Goal: Task Accomplishment & Management: Manage account settings

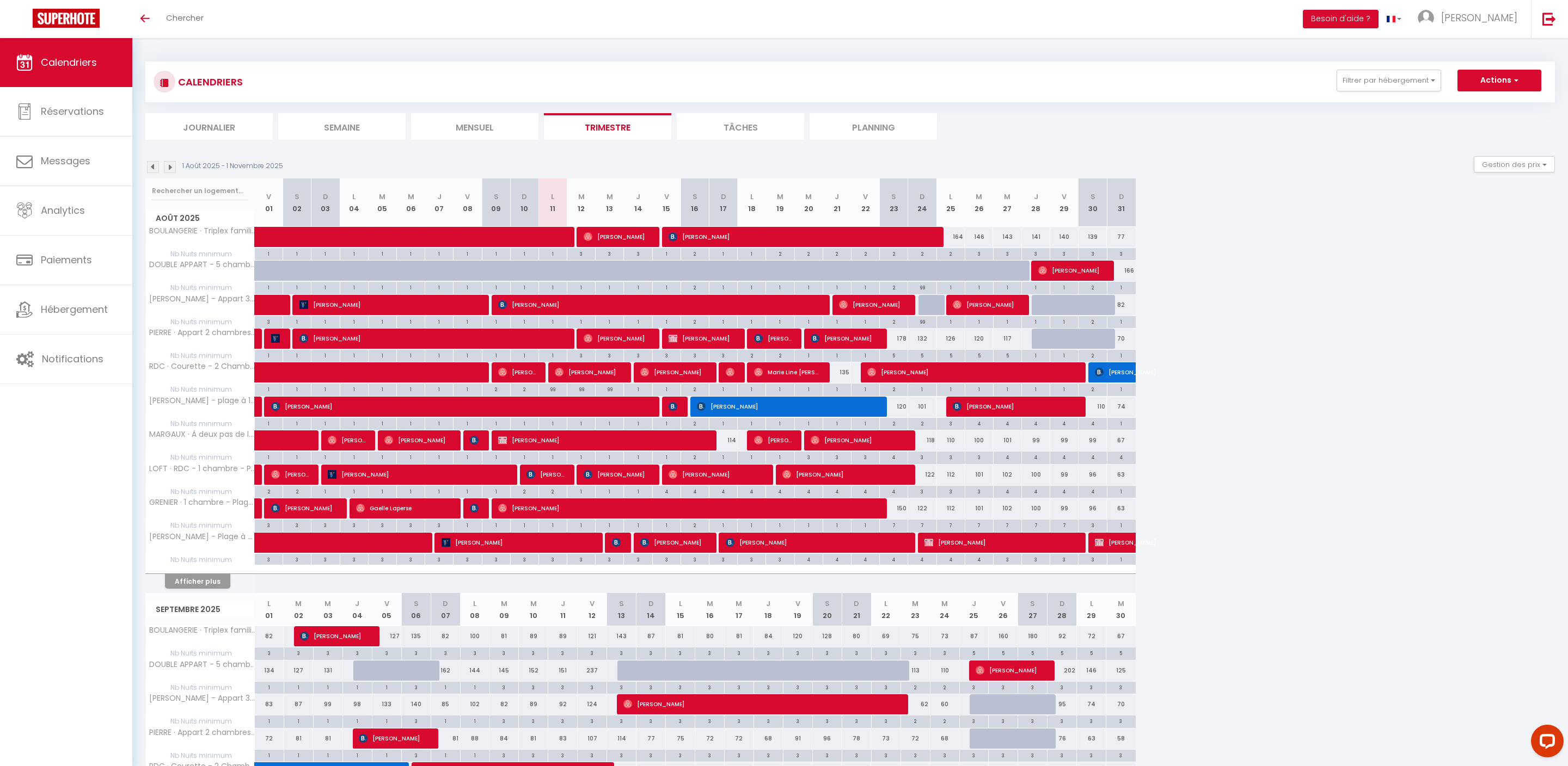
click at [231, 589] on button "Afficher plus" at bounding box center [197, 581] width 65 height 14
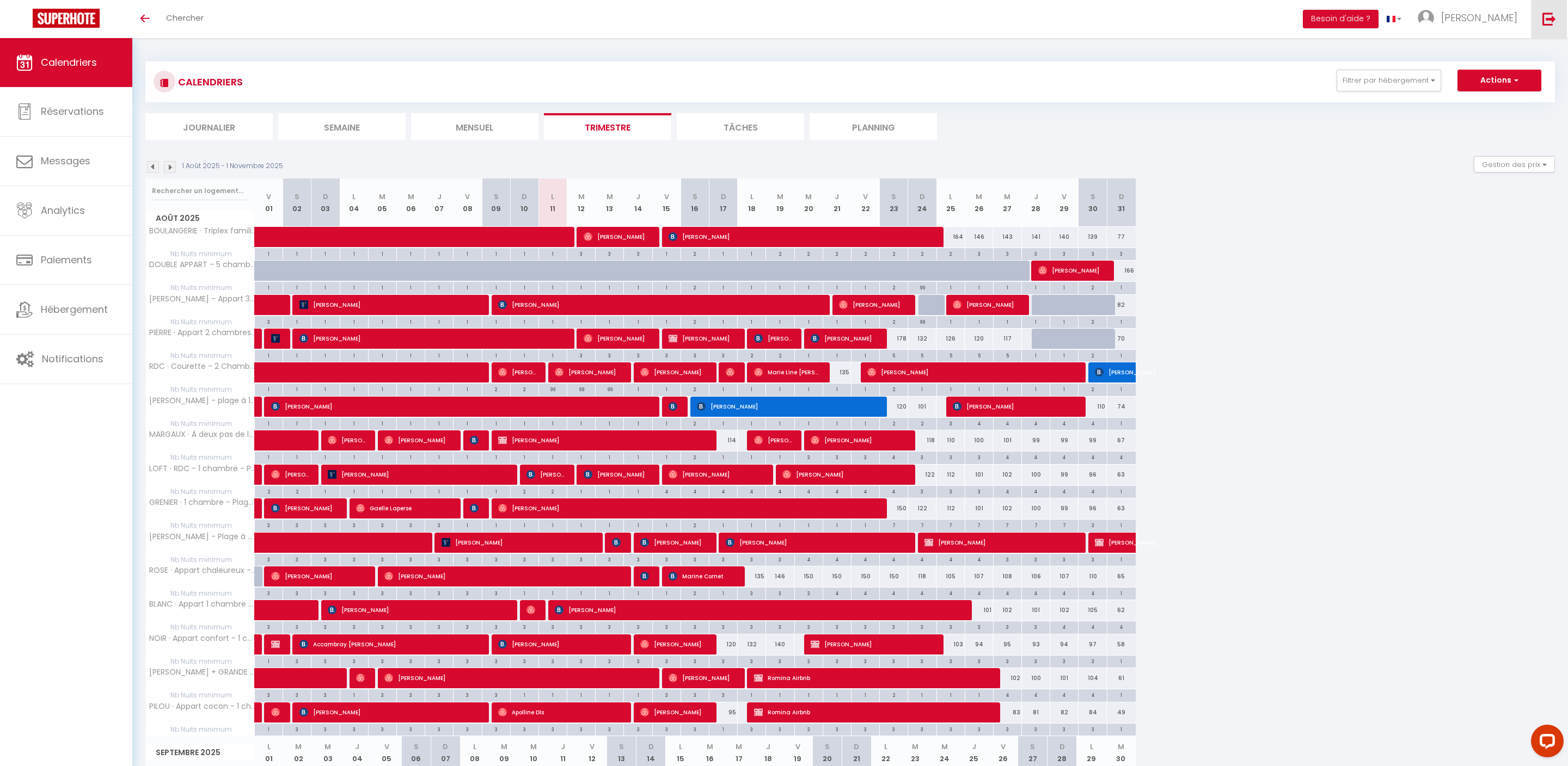
click at [1543, 26] on img at bounding box center [1549, 19] width 13 height 13
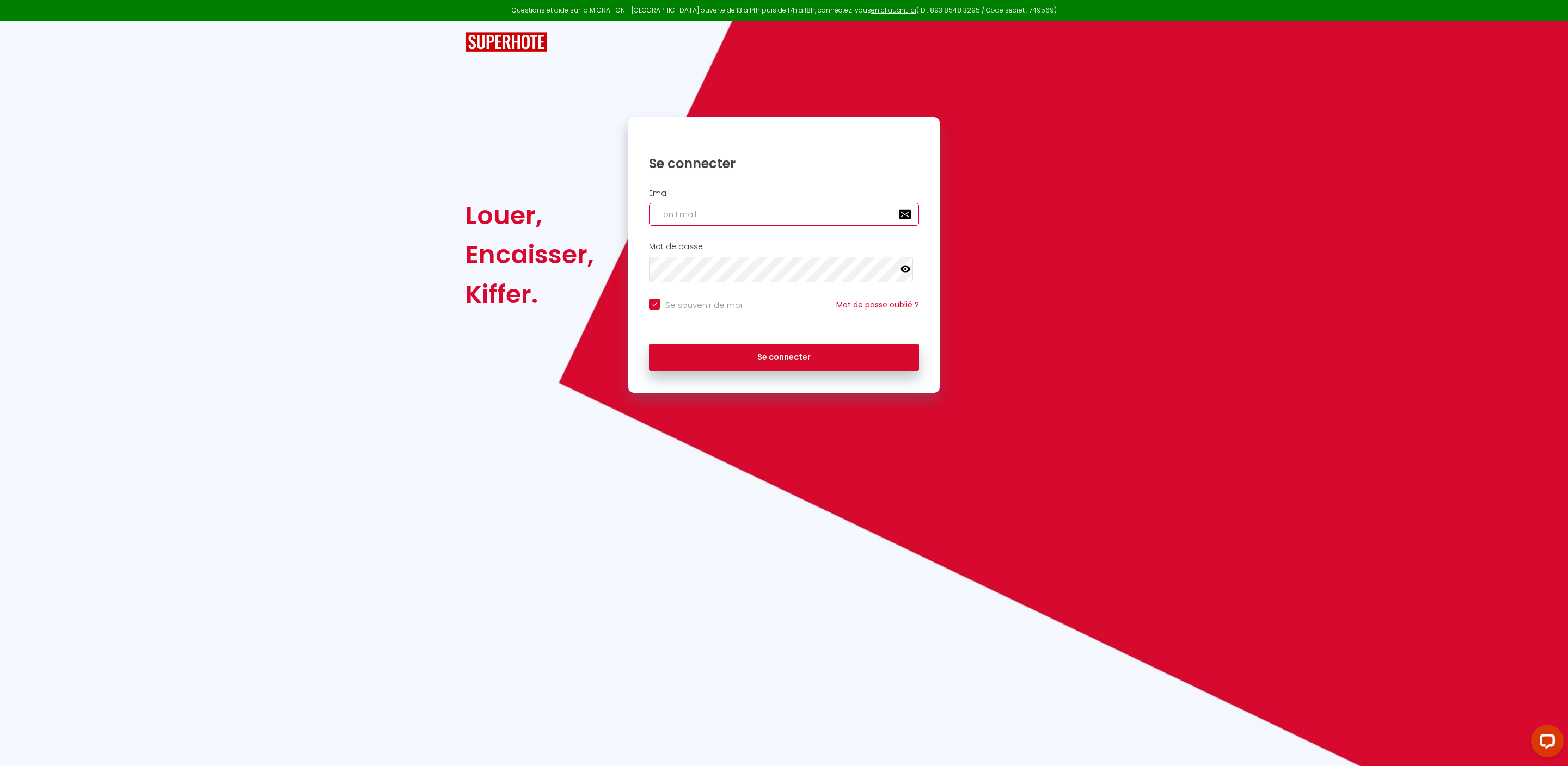
type input "[EMAIL_ADDRESS][DOMAIN_NAME]"
click at [853, 371] on button "Se connecter" at bounding box center [784, 357] width 270 height 28
checkbox input "true"
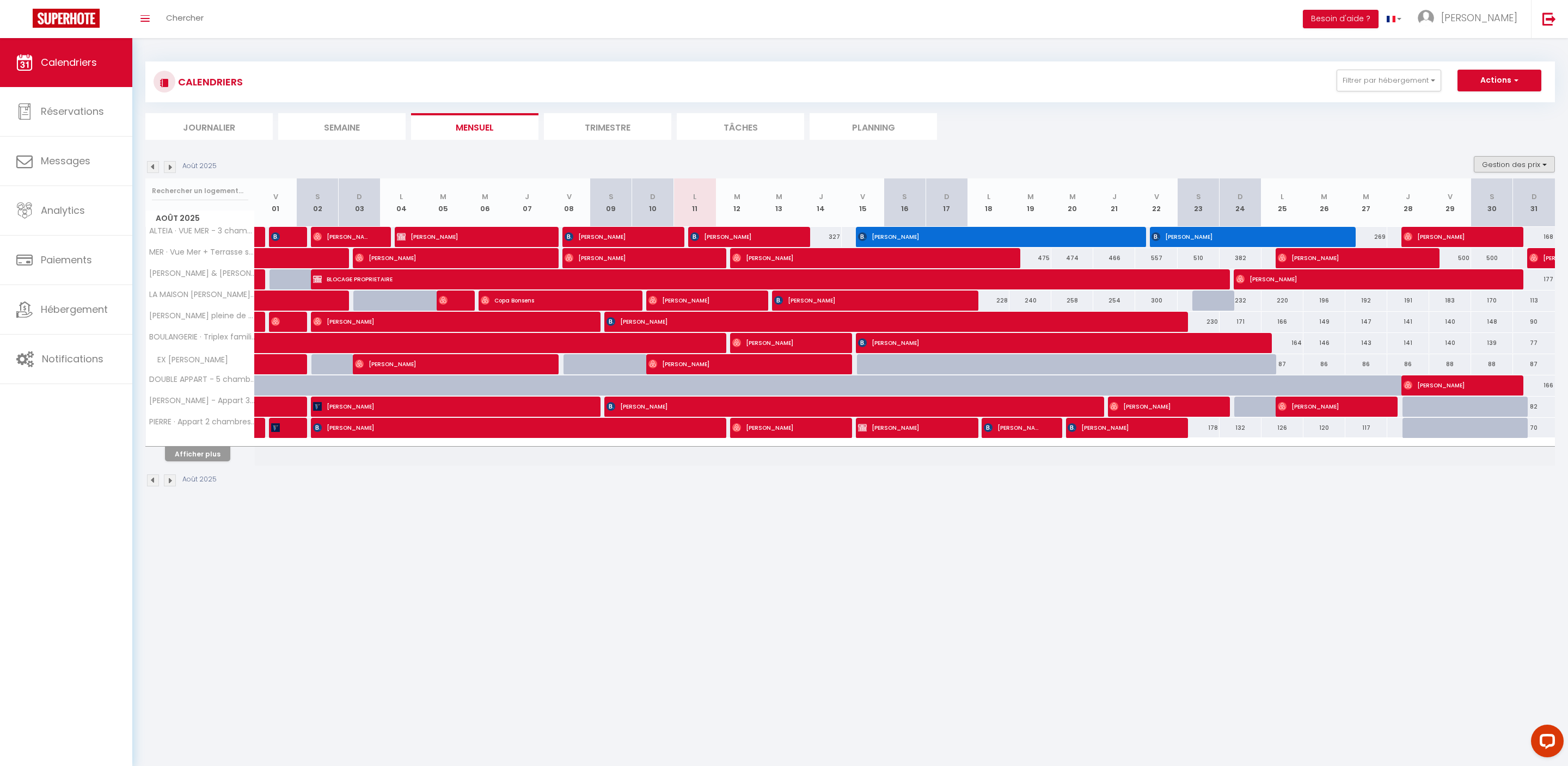
click at [1524, 173] on button "Gestion des prix" at bounding box center [1513, 164] width 81 height 16
click at [1456, 209] on li "Nb Nuits minimum" at bounding box center [1504, 199] width 98 height 19
click at [1502, 173] on button "Gestion des prix" at bounding box center [1513, 164] width 81 height 16
click at [1456, 203] on input "Nb Nuits minimum" at bounding box center [1504, 197] width 98 height 10
checkbox input "true"
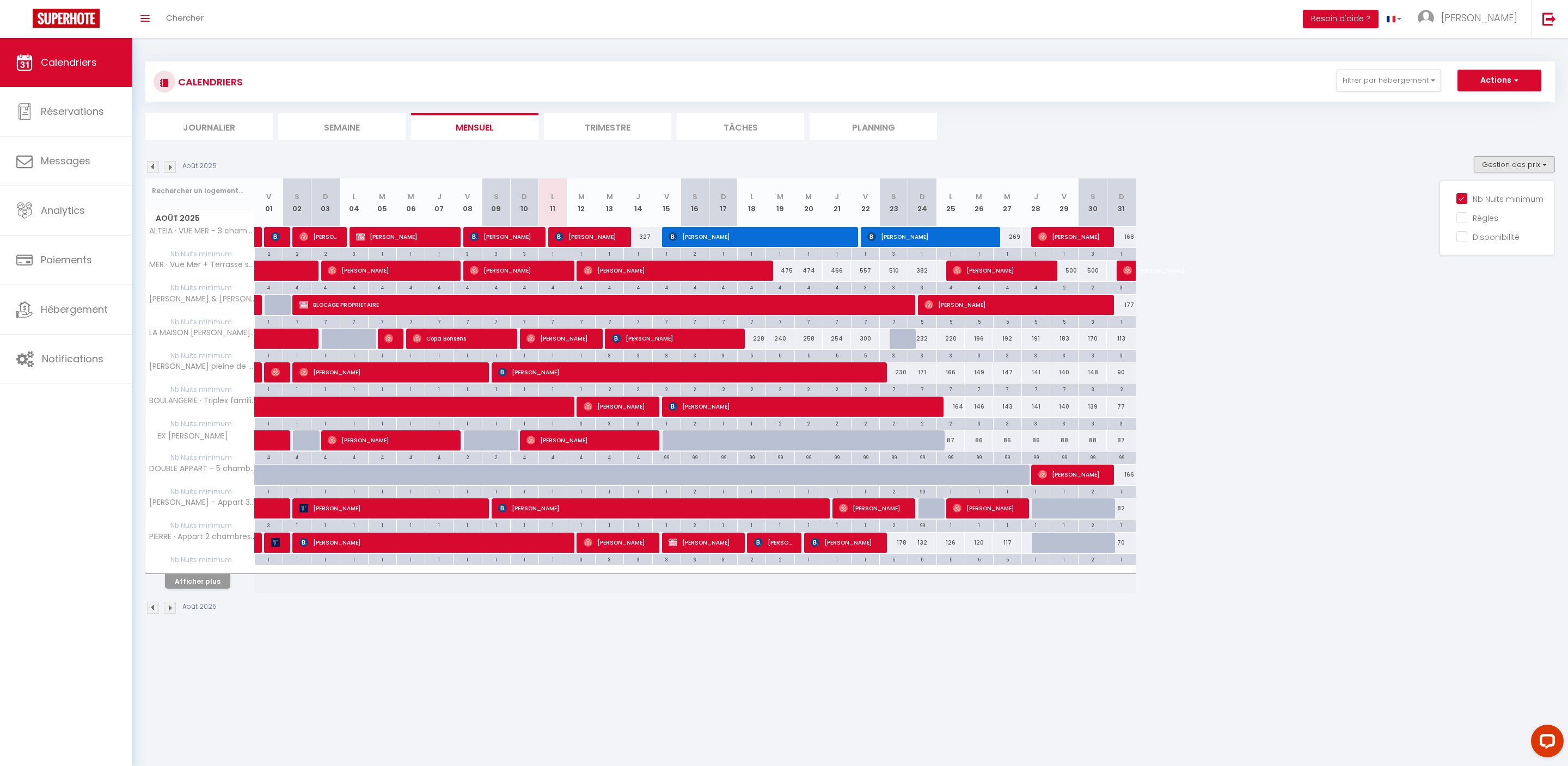
click at [228, 589] on button "Afficher plus" at bounding box center [197, 581] width 65 height 14
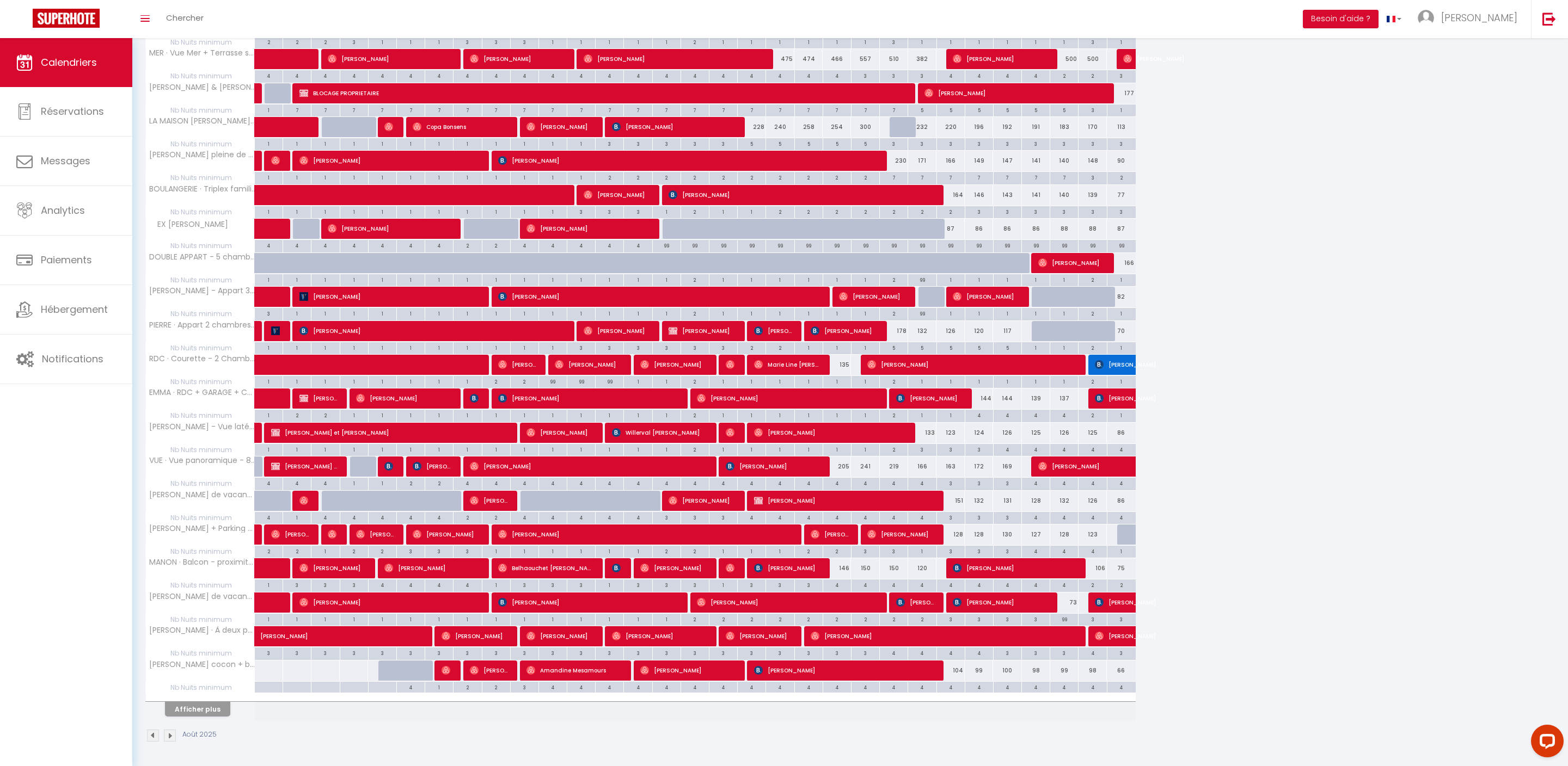
scroll to position [288, 0]
click at [217, 711] on button "Afficher plus" at bounding box center [197, 709] width 65 height 14
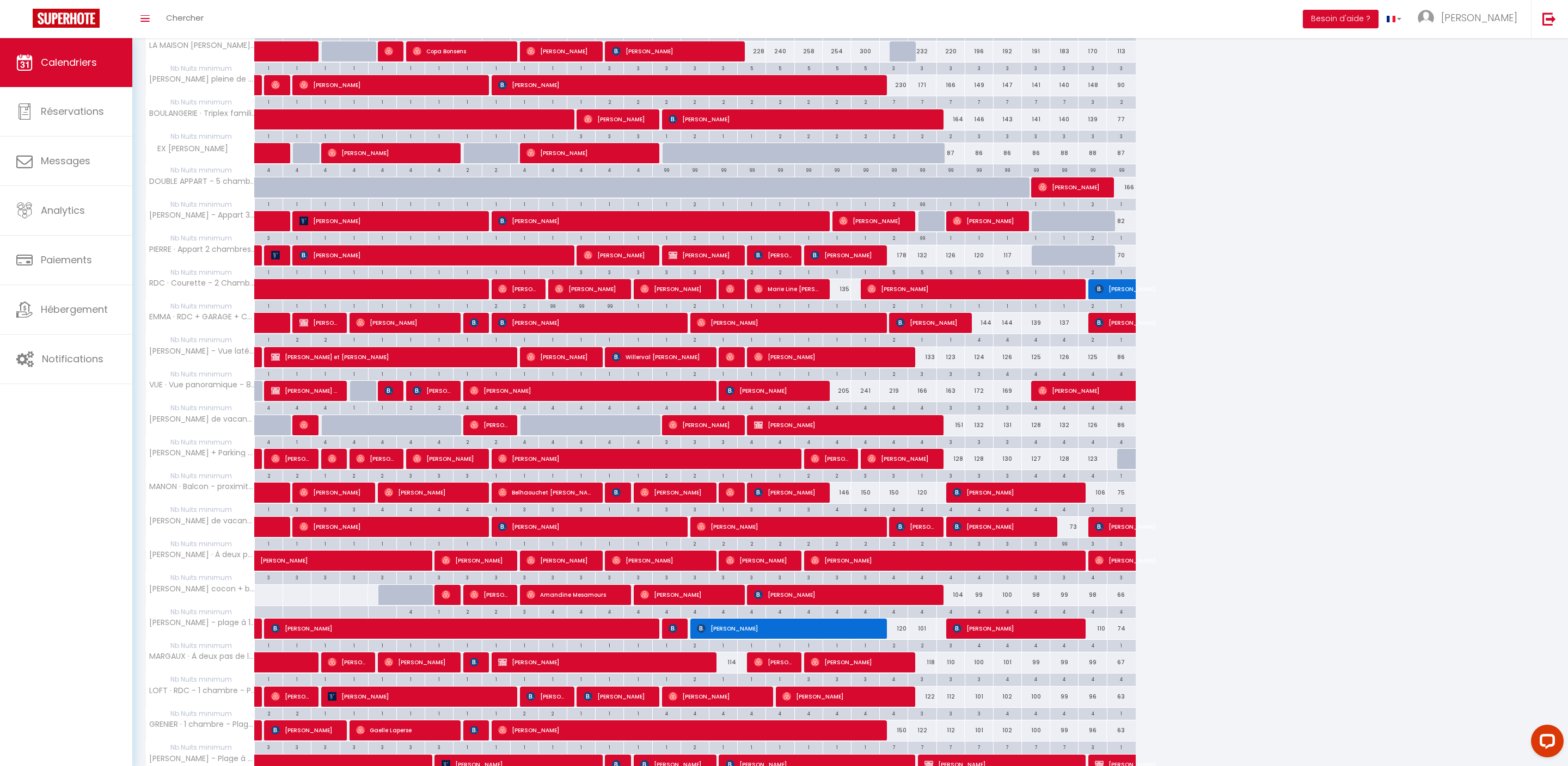
scroll to position [652, 0]
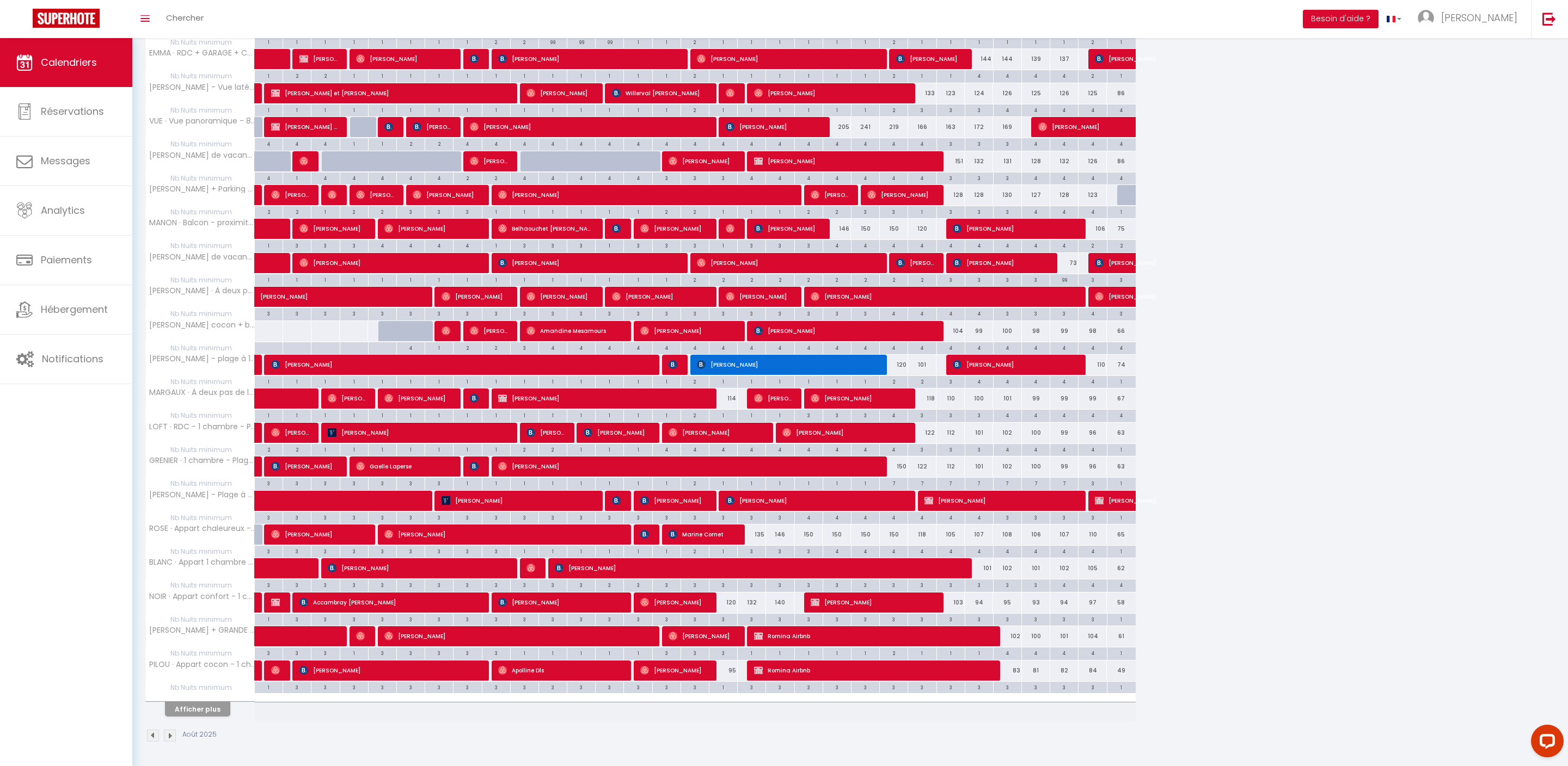
click at [221, 702] on button "Afficher plus" at bounding box center [197, 709] width 65 height 14
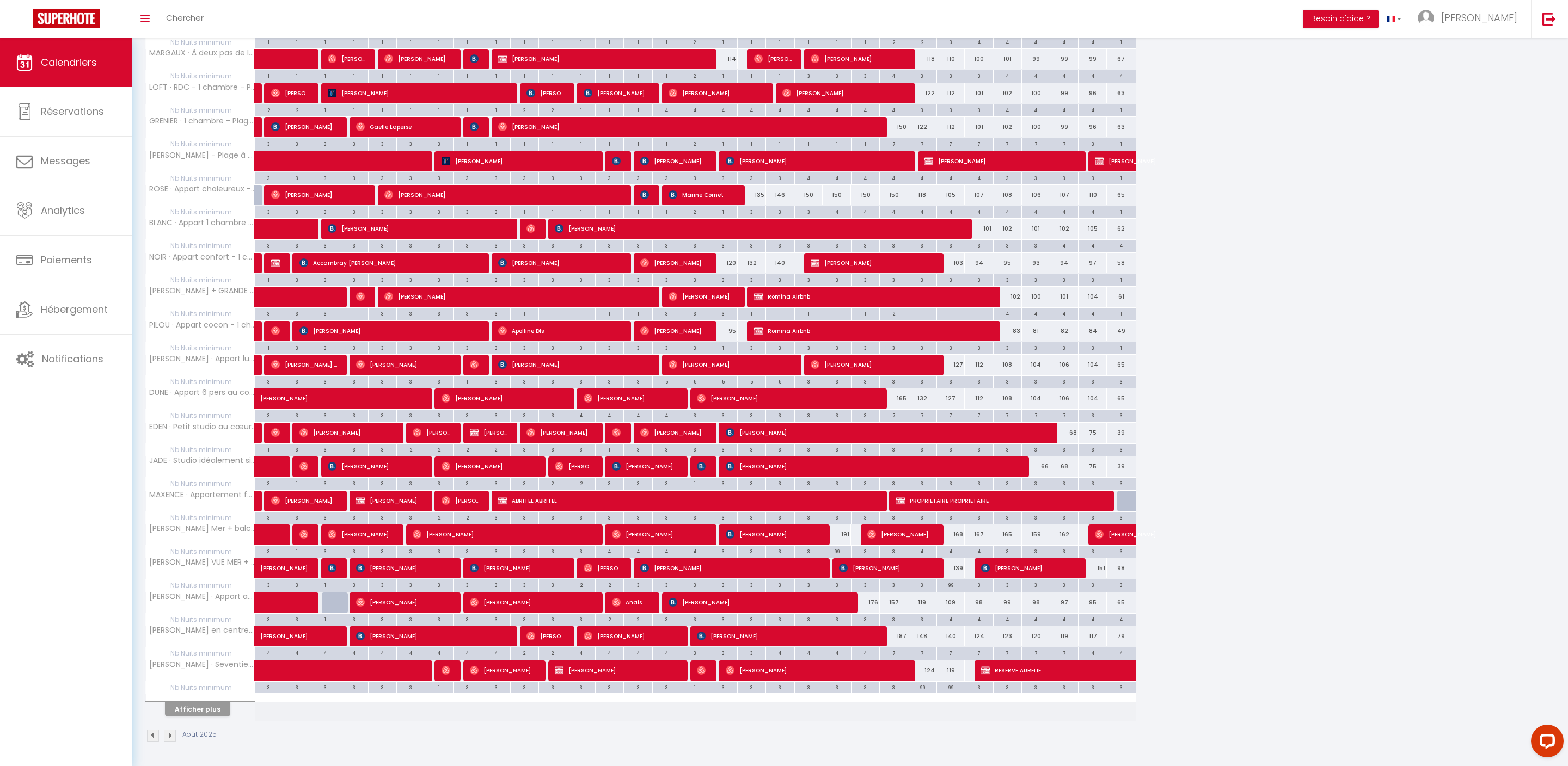
scroll to position [1017, 0]
click at [215, 704] on button "Afficher plus" at bounding box center [197, 709] width 65 height 14
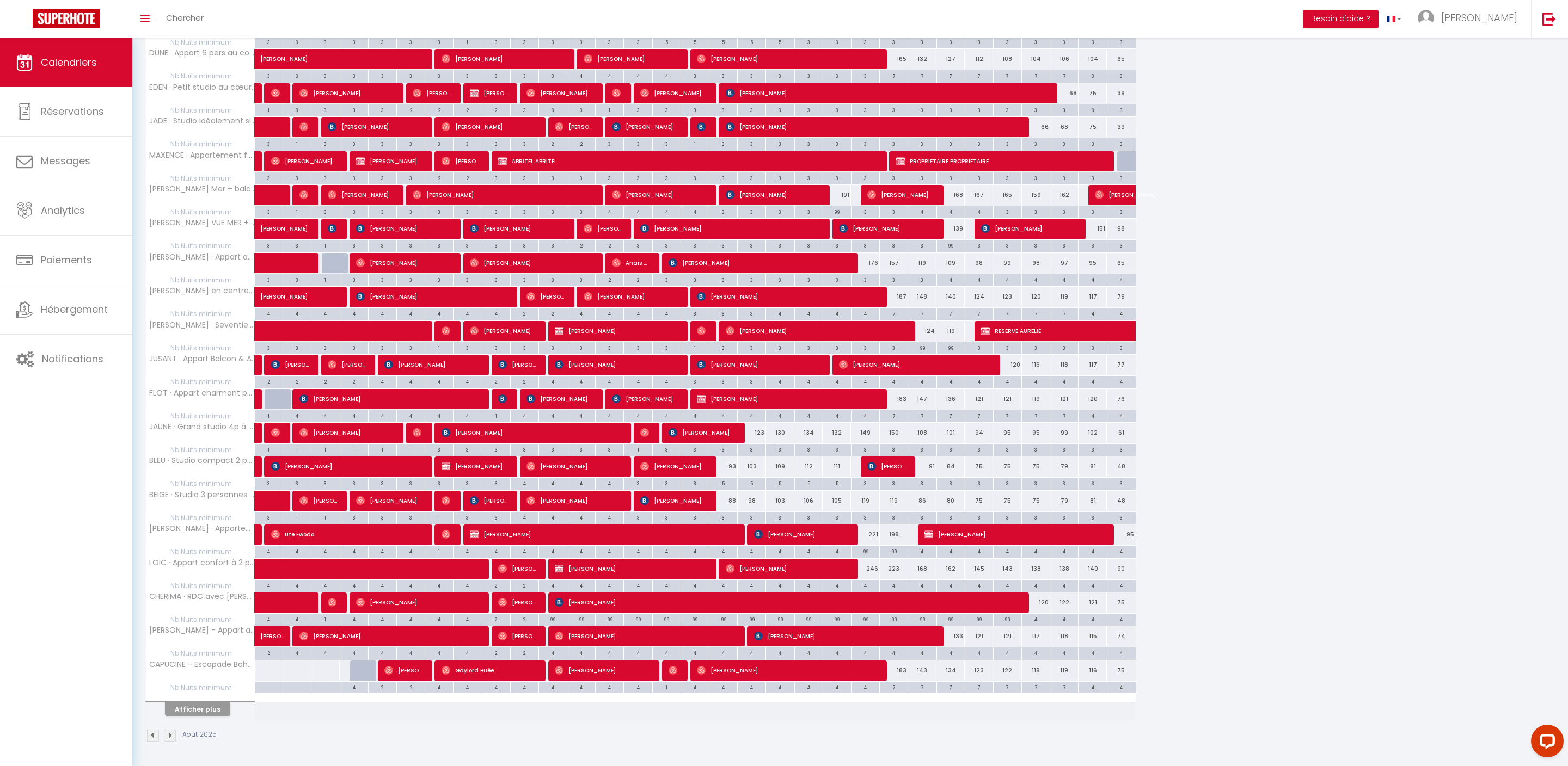
scroll to position [1381, 0]
click at [213, 702] on button "Afficher plus" at bounding box center [197, 709] width 65 height 14
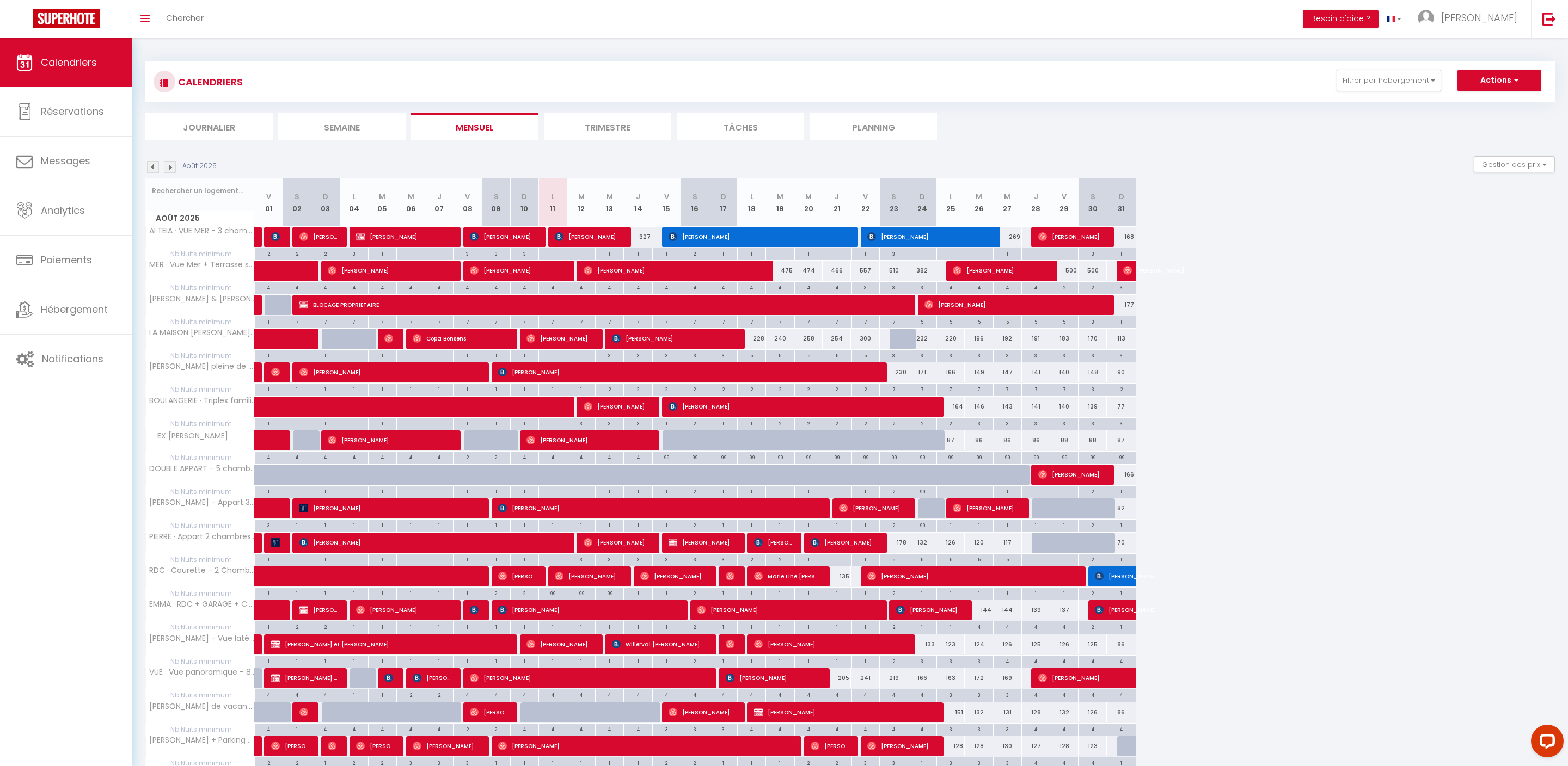
scroll to position [0, 0]
click at [1506, 171] on button "Gestion des prix" at bounding box center [1513, 164] width 81 height 16
click at [1456, 228] on li "Règles" at bounding box center [1504, 218] width 98 height 19
click at [1495, 172] on button "Gestion des prix" at bounding box center [1513, 164] width 81 height 16
click at [1456, 223] on input "Règles" at bounding box center [1504, 216] width 98 height 10
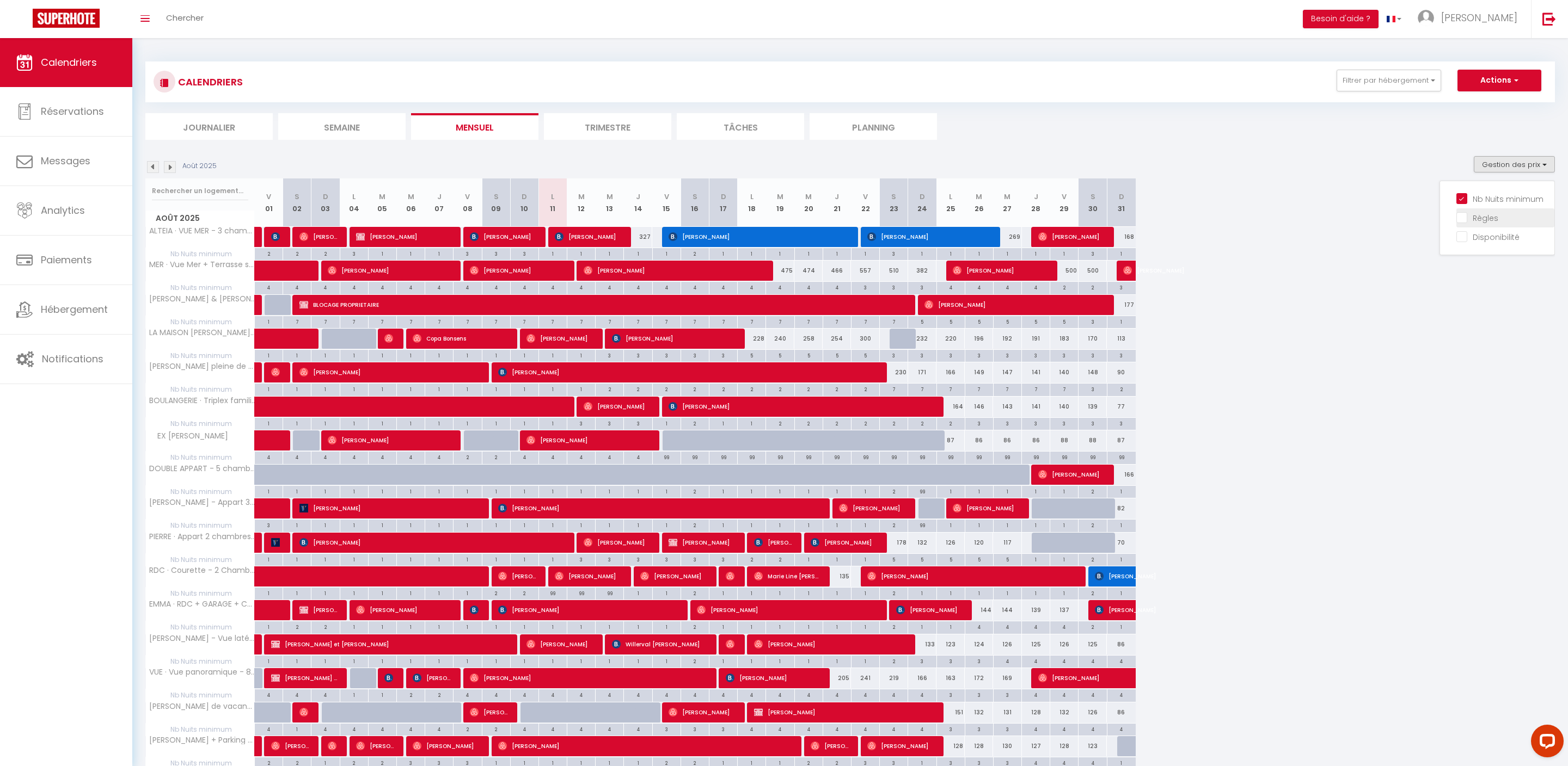
checkbox input "true"
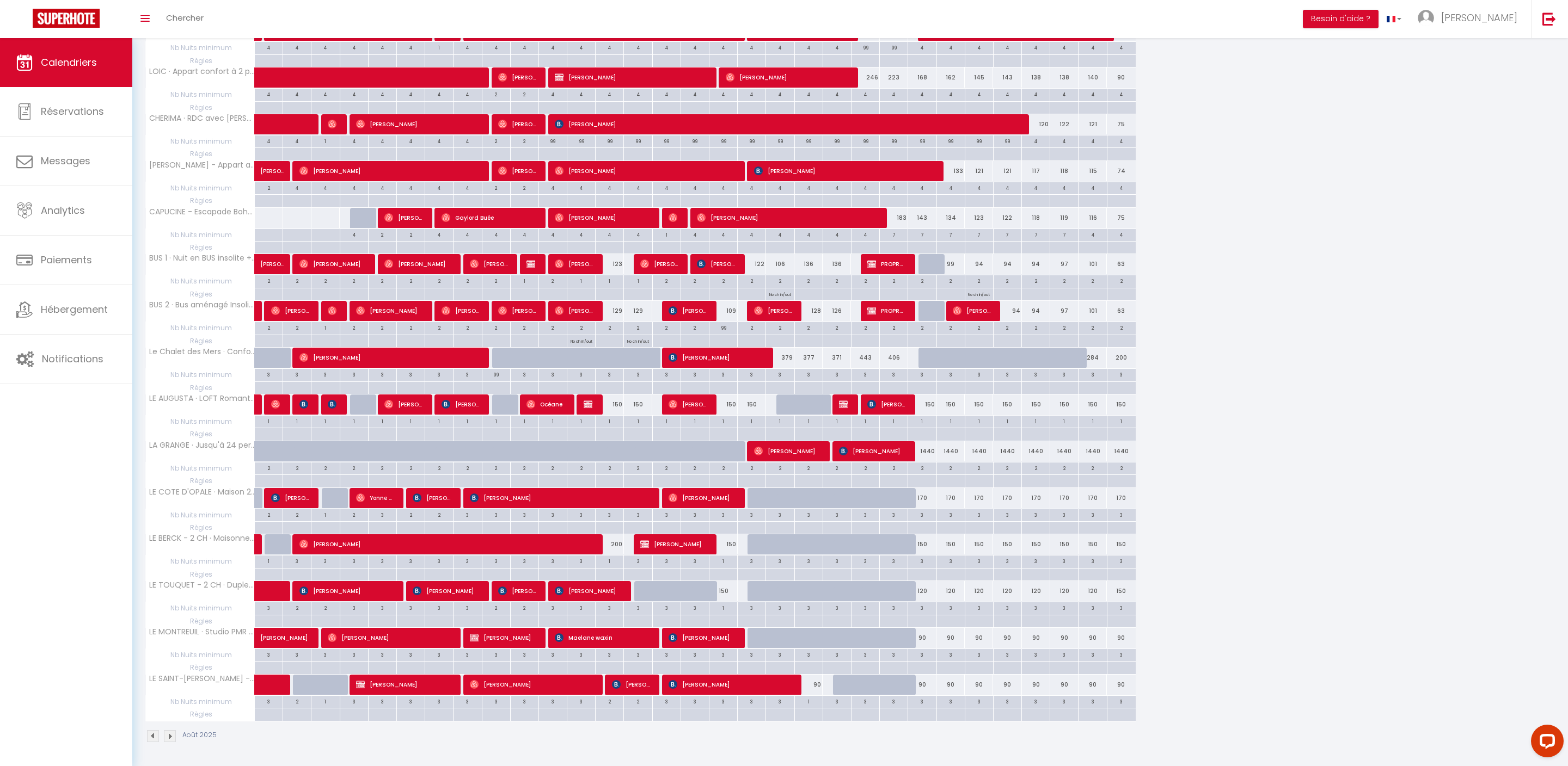
scroll to position [2595, 0]
click at [644, 335] on p "No ch in/out" at bounding box center [638, 340] width 22 height 10
type input "[DEMOGRAPHIC_DATA][DATE]"
type input "Ven 15 Août 2025"
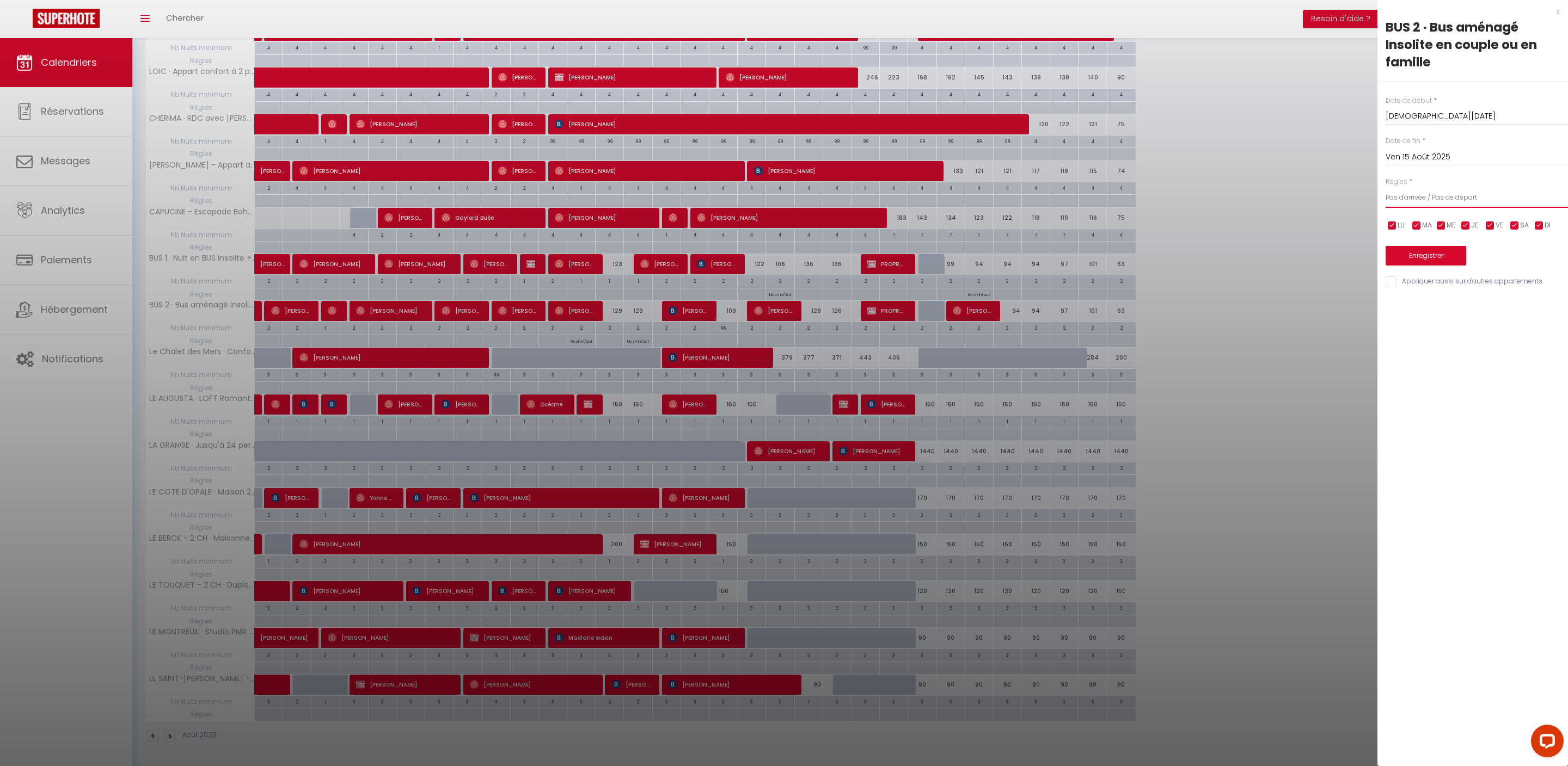
select select "0"
click at [1430, 266] on button "Enregistrer" at bounding box center [1425, 255] width 81 height 20
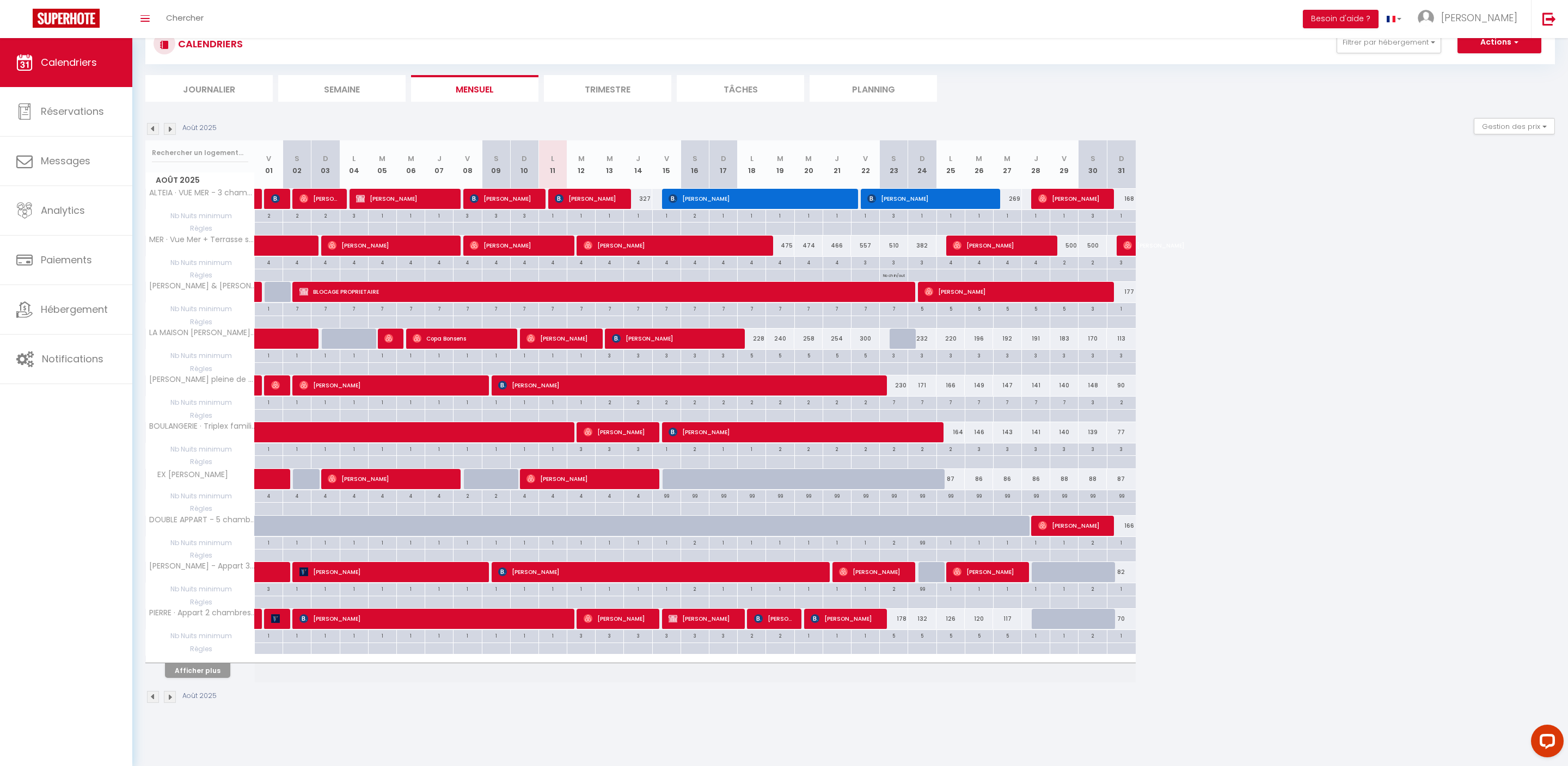
scroll to position [69, 0]
